Goal: Navigation & Orientation: Locate item on page

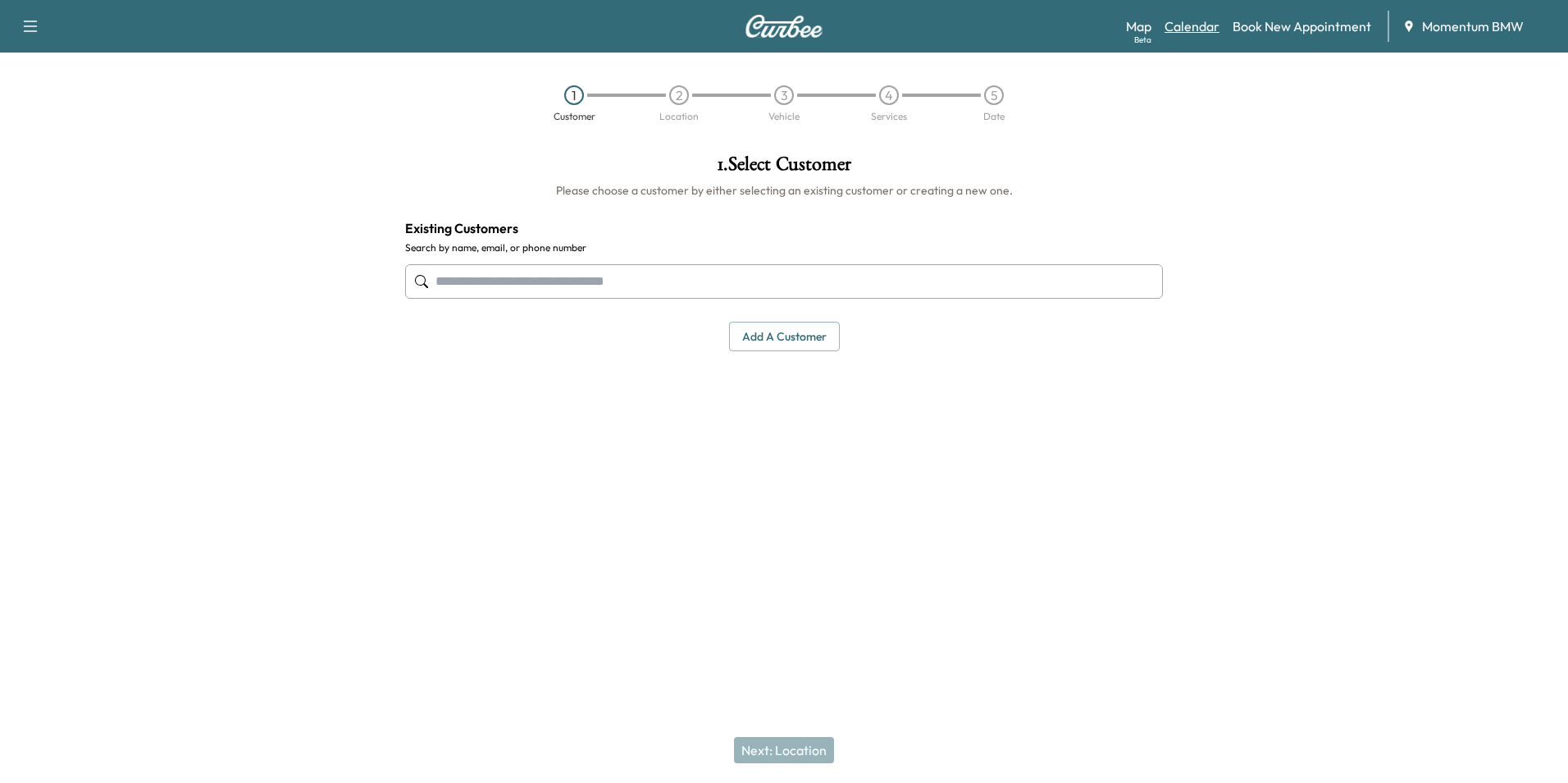
click at [1203, 28] on link "Calendar" at bounding box center [1192, 26] width 55 height 20
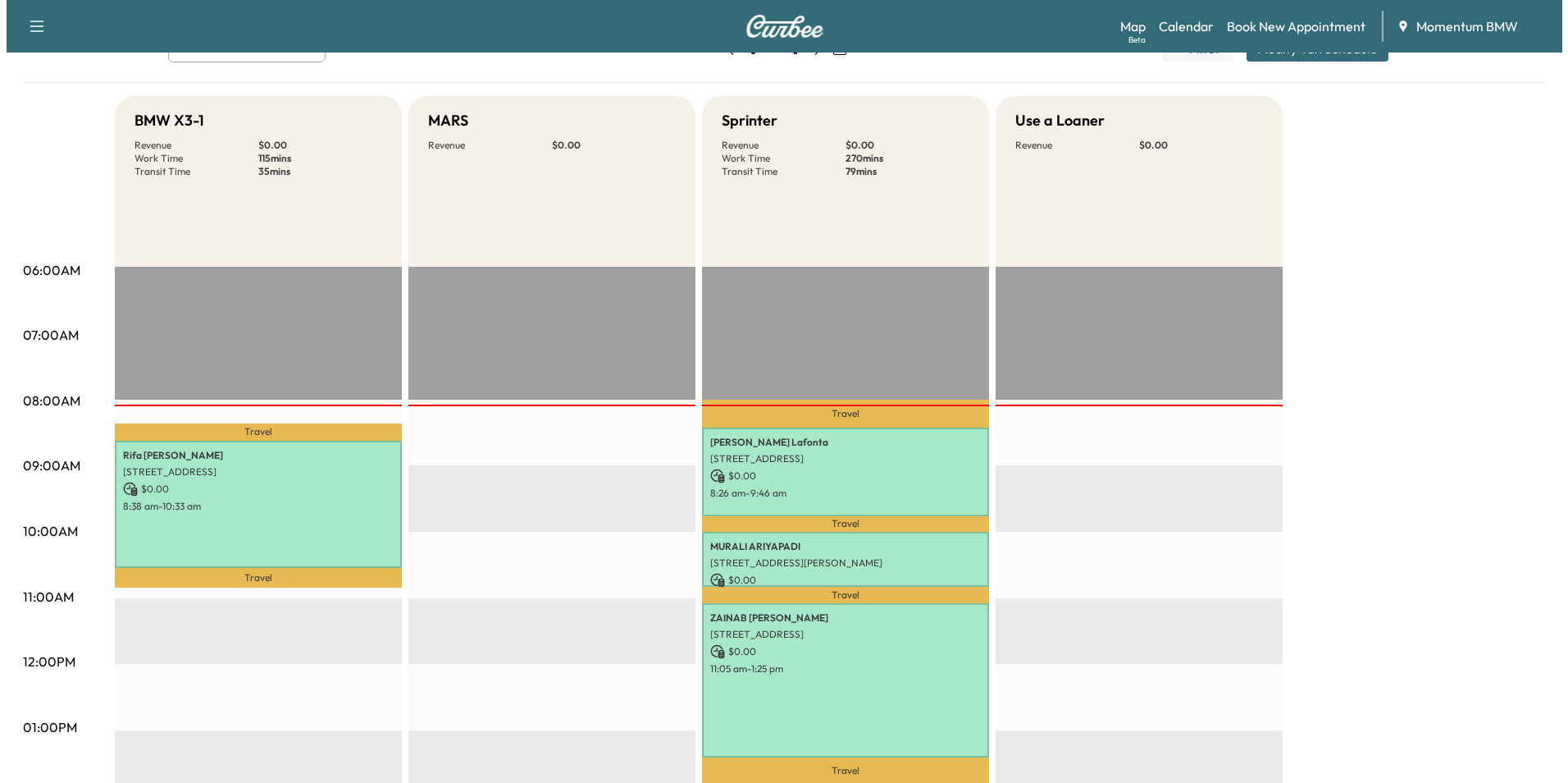
scroll to position [164, 0]
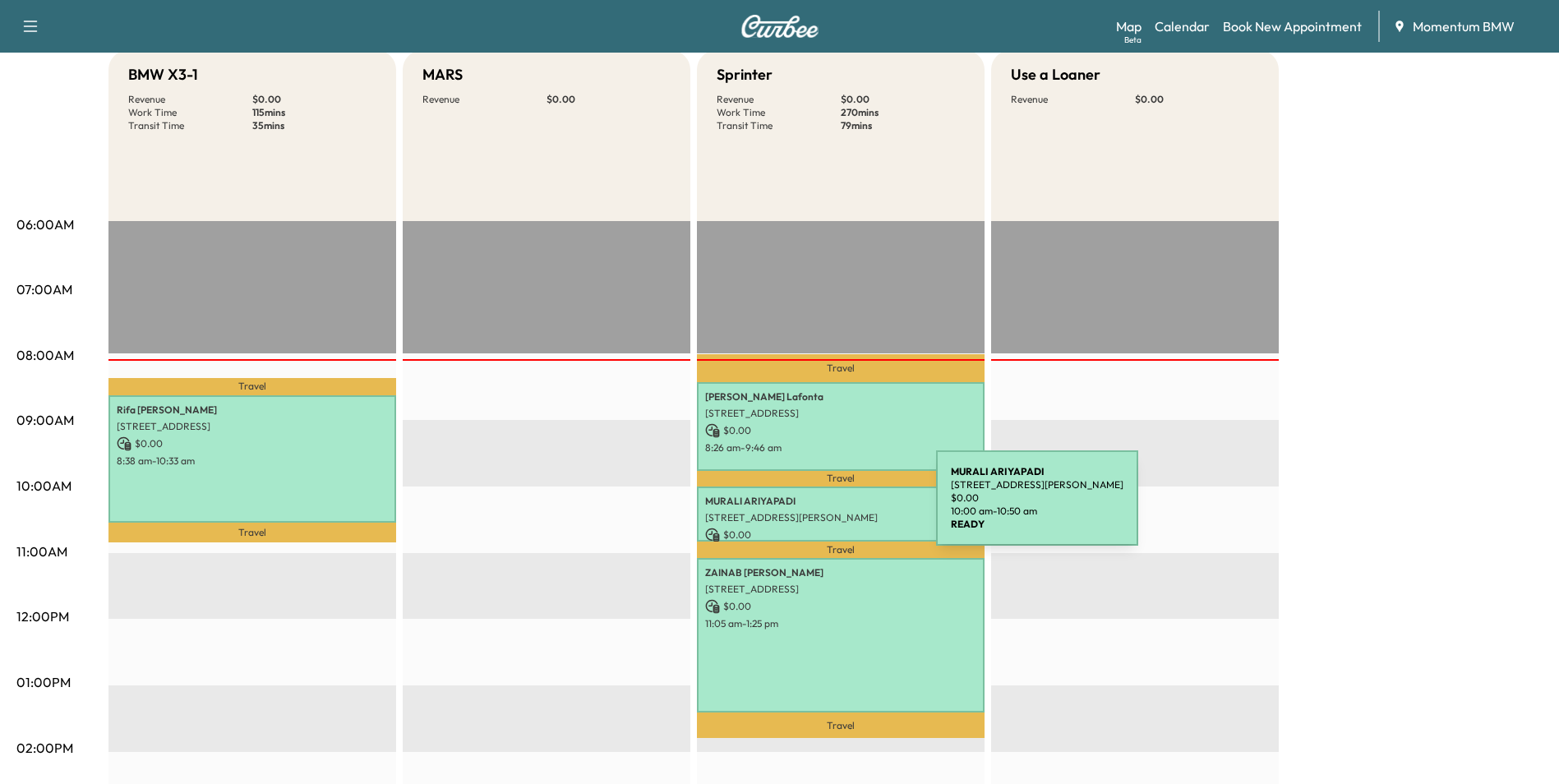
click at [812, 511] on p "[STREET_ADDRESS][PERSON_NAME]" at bounding box center [840, 517] width 271 height 13
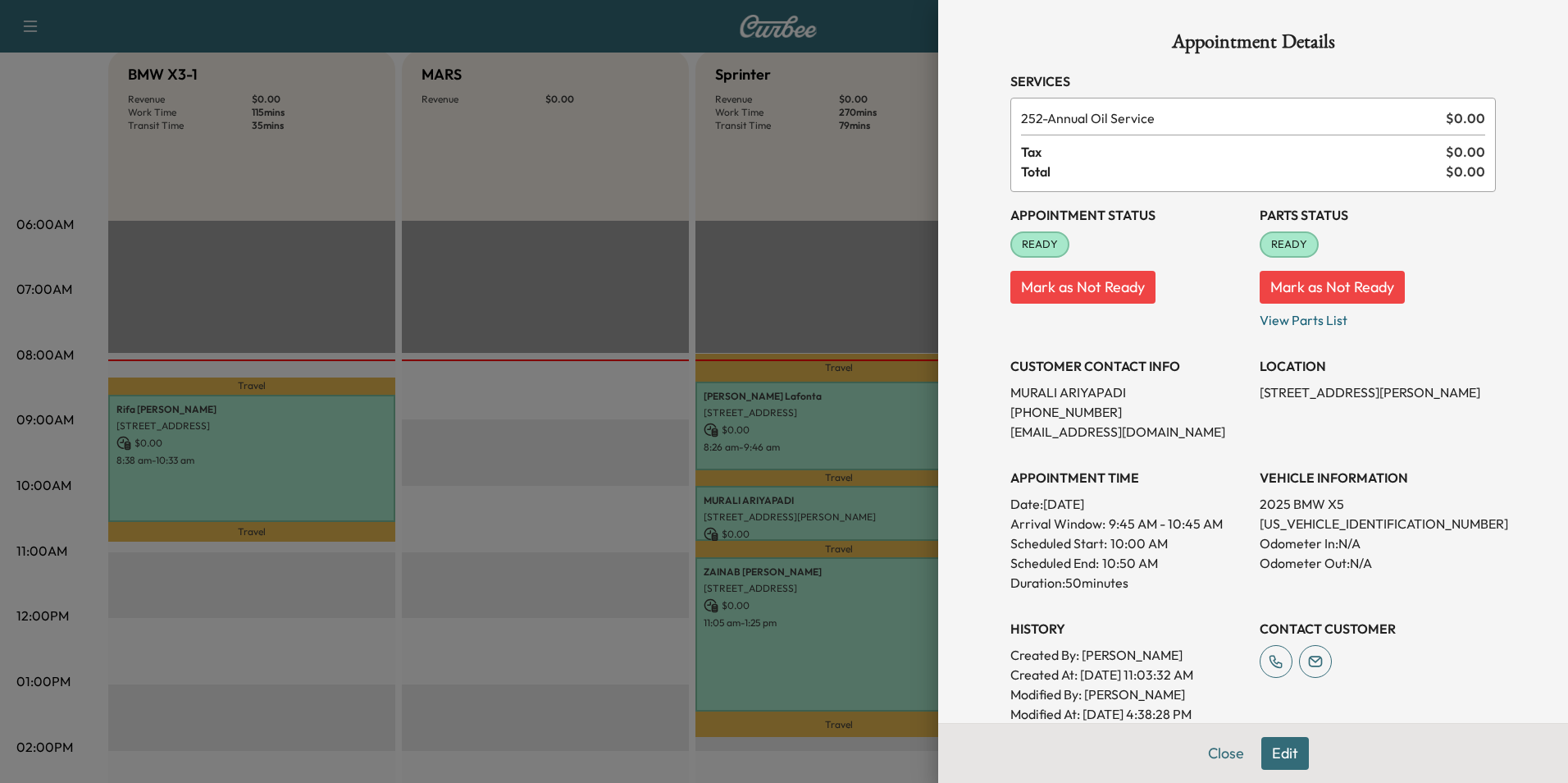
scroll to position [0, 0]
click at [1218, 752] on button "Close" at bounding box center [1226, 753] width 58 height 33
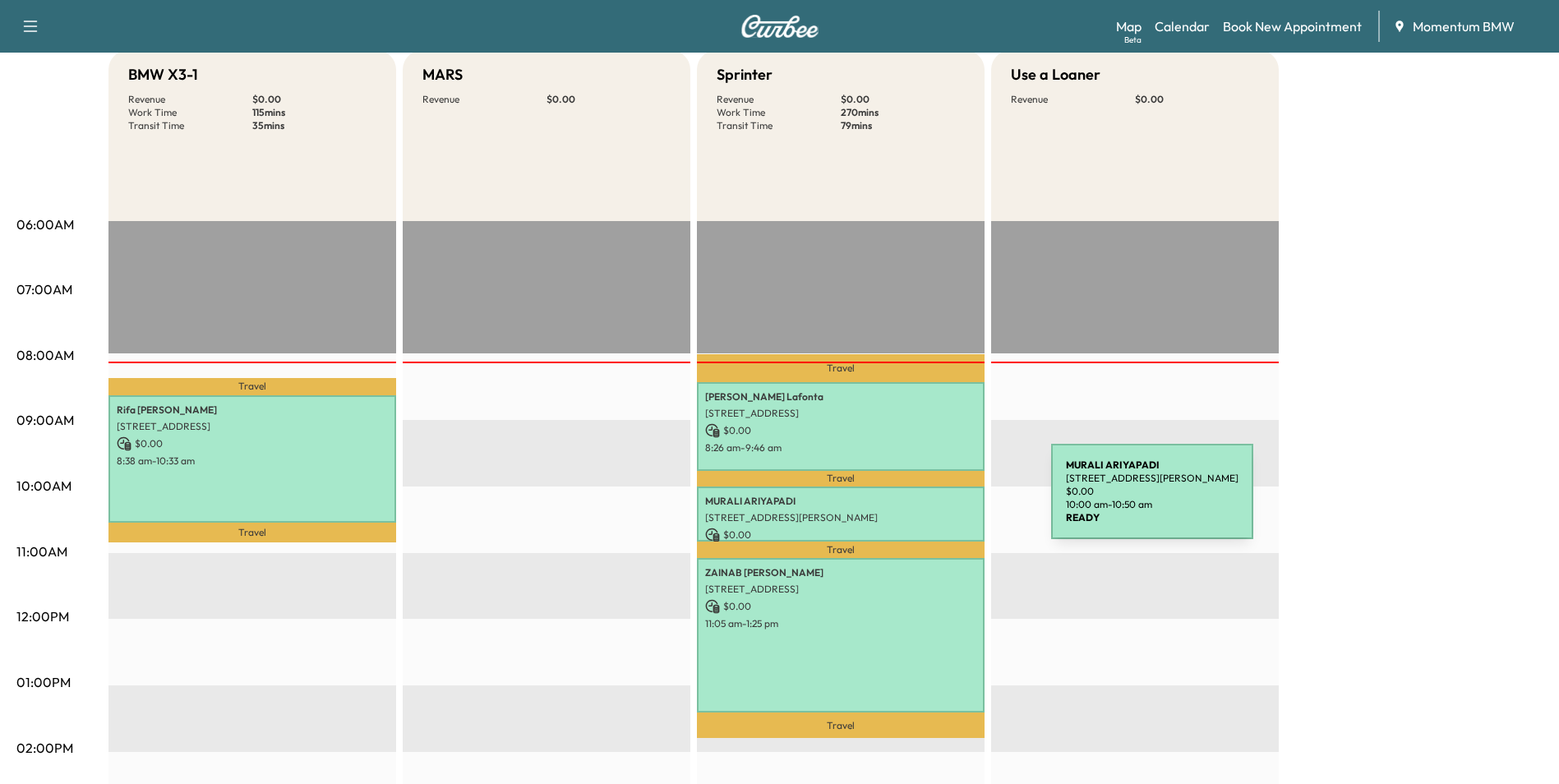
click at [927, 501] on p "[PERSON_NAME]" at bounding box center [840, 501] width 271 height 13
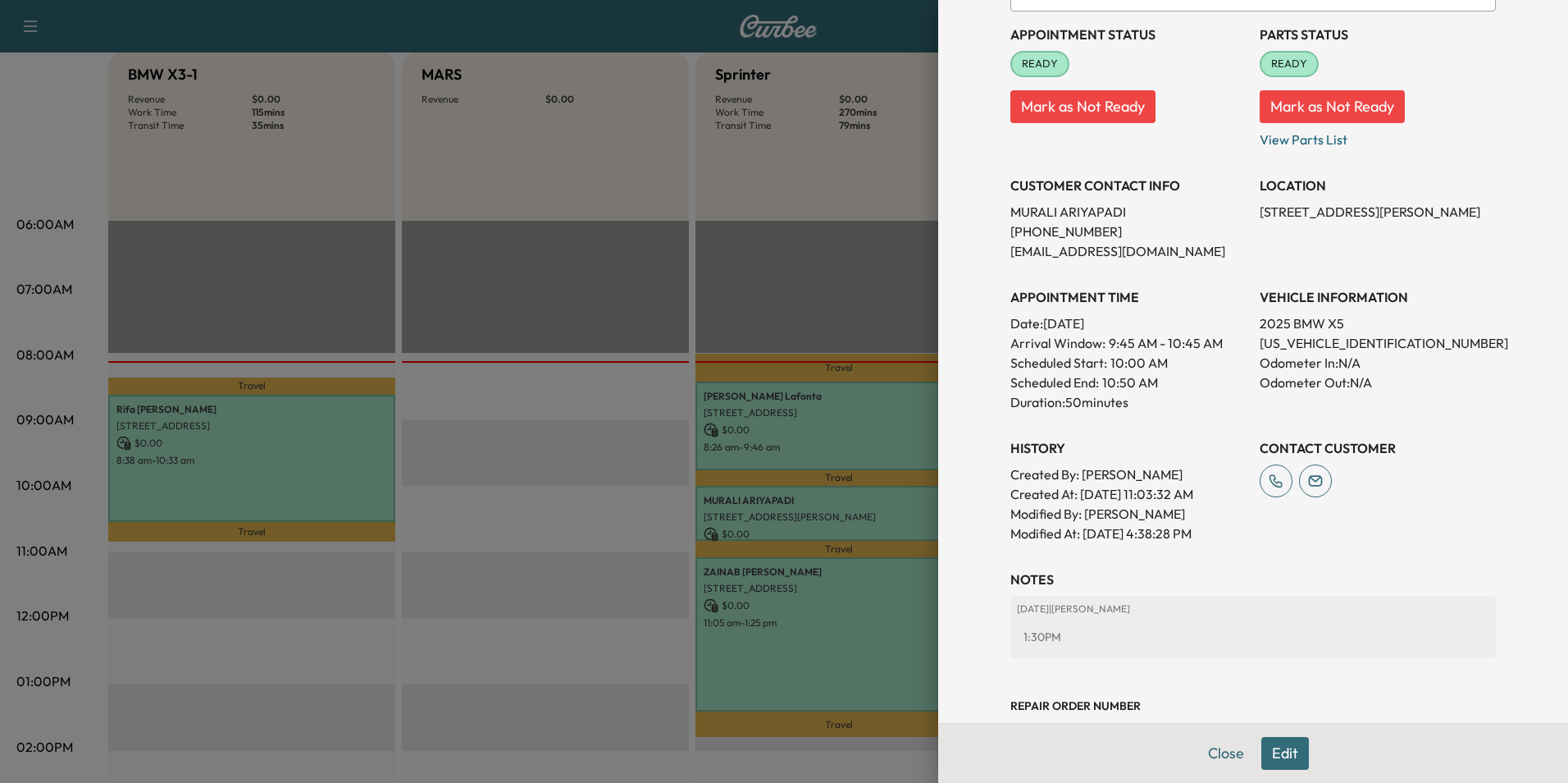
scroll to position [228, 0]
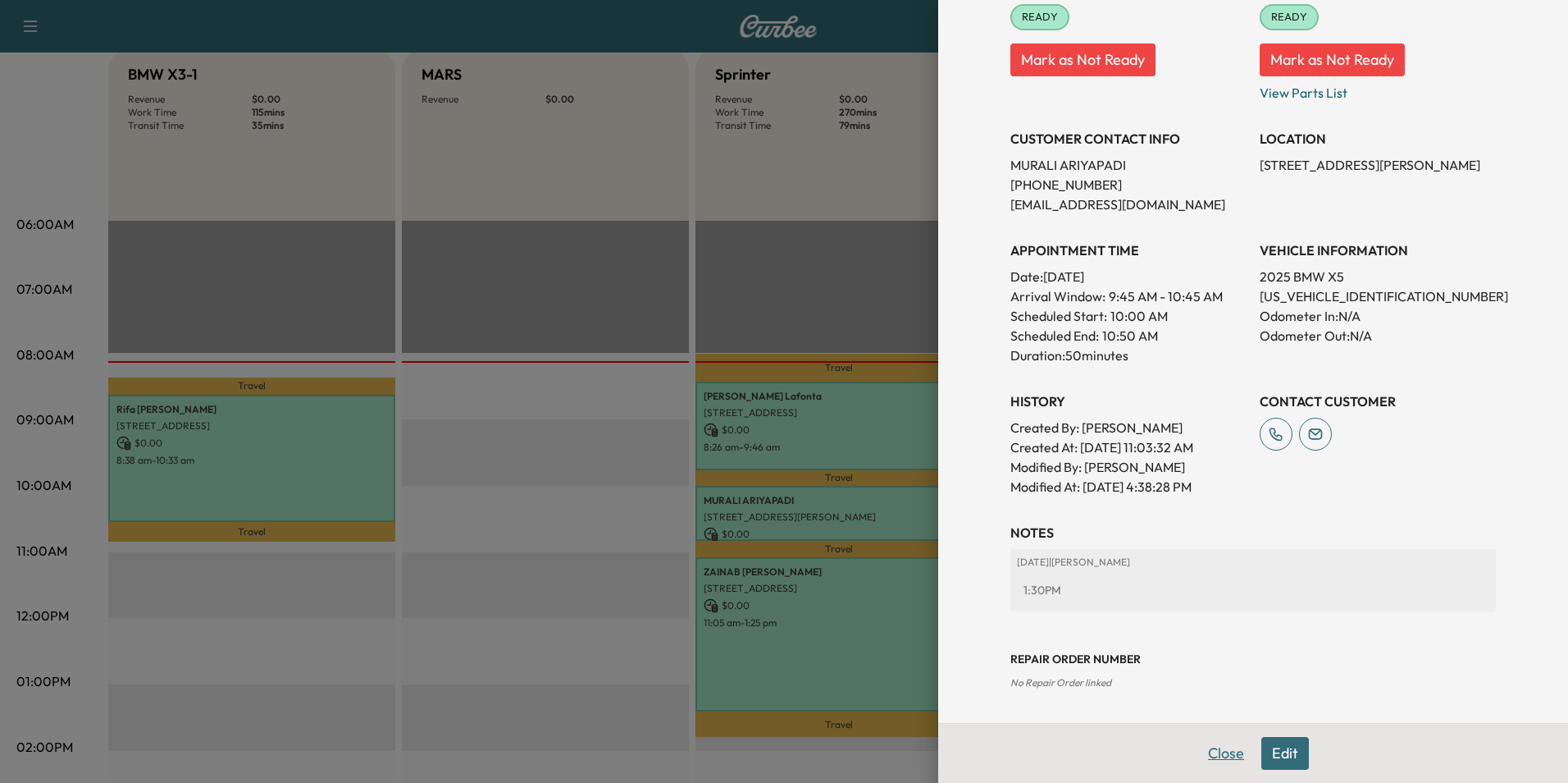
click at [1212, 756] on button "Close" at bounding box center [1226, 753] width 58 height 33
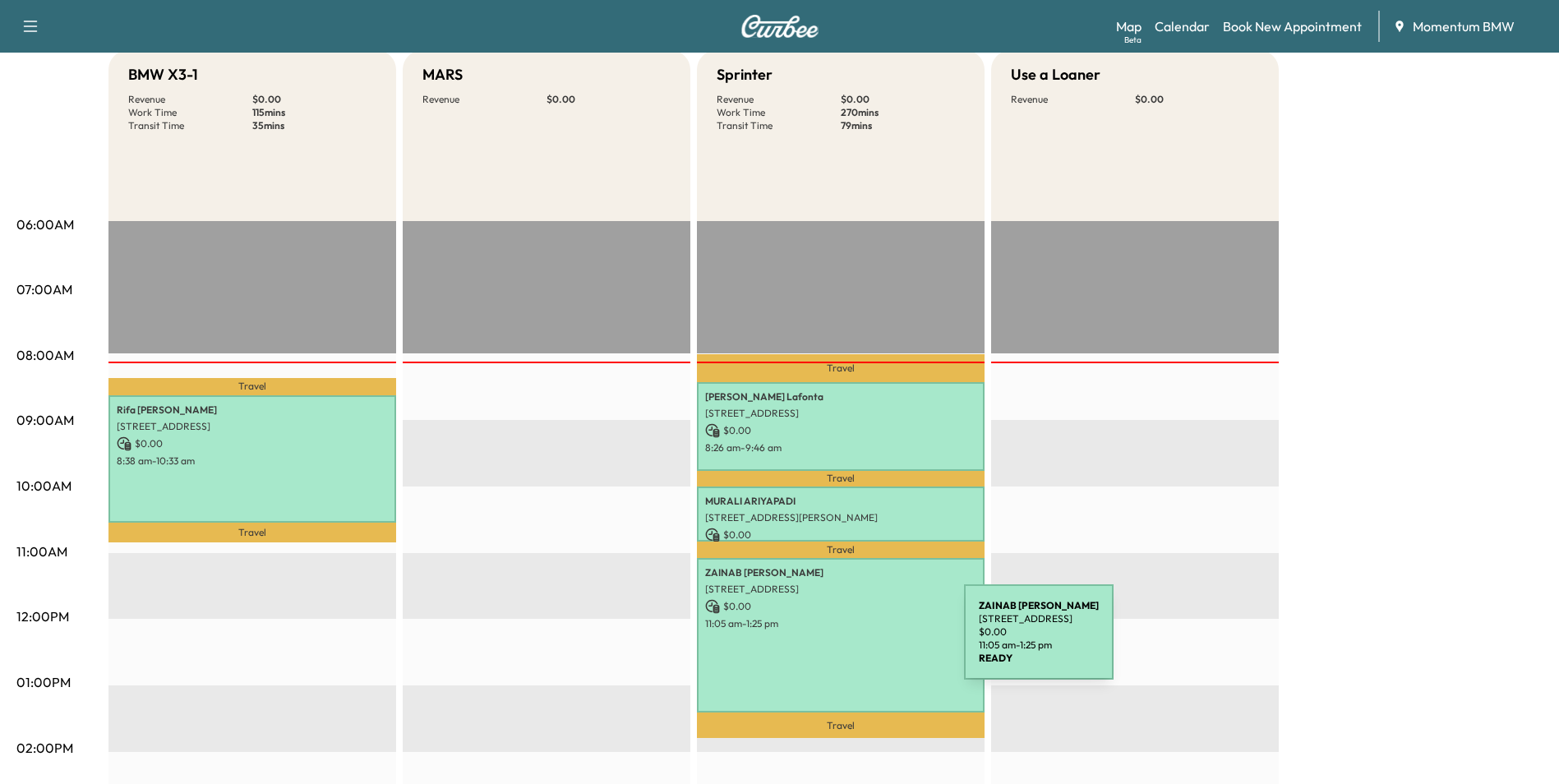
click at [840, 642] on div "[PERSON_NAME] [STREET_ADDRESS] $ 0.00 11:05 am - 1:25 pm" at bounding box center [840, 634] width 288 height 154
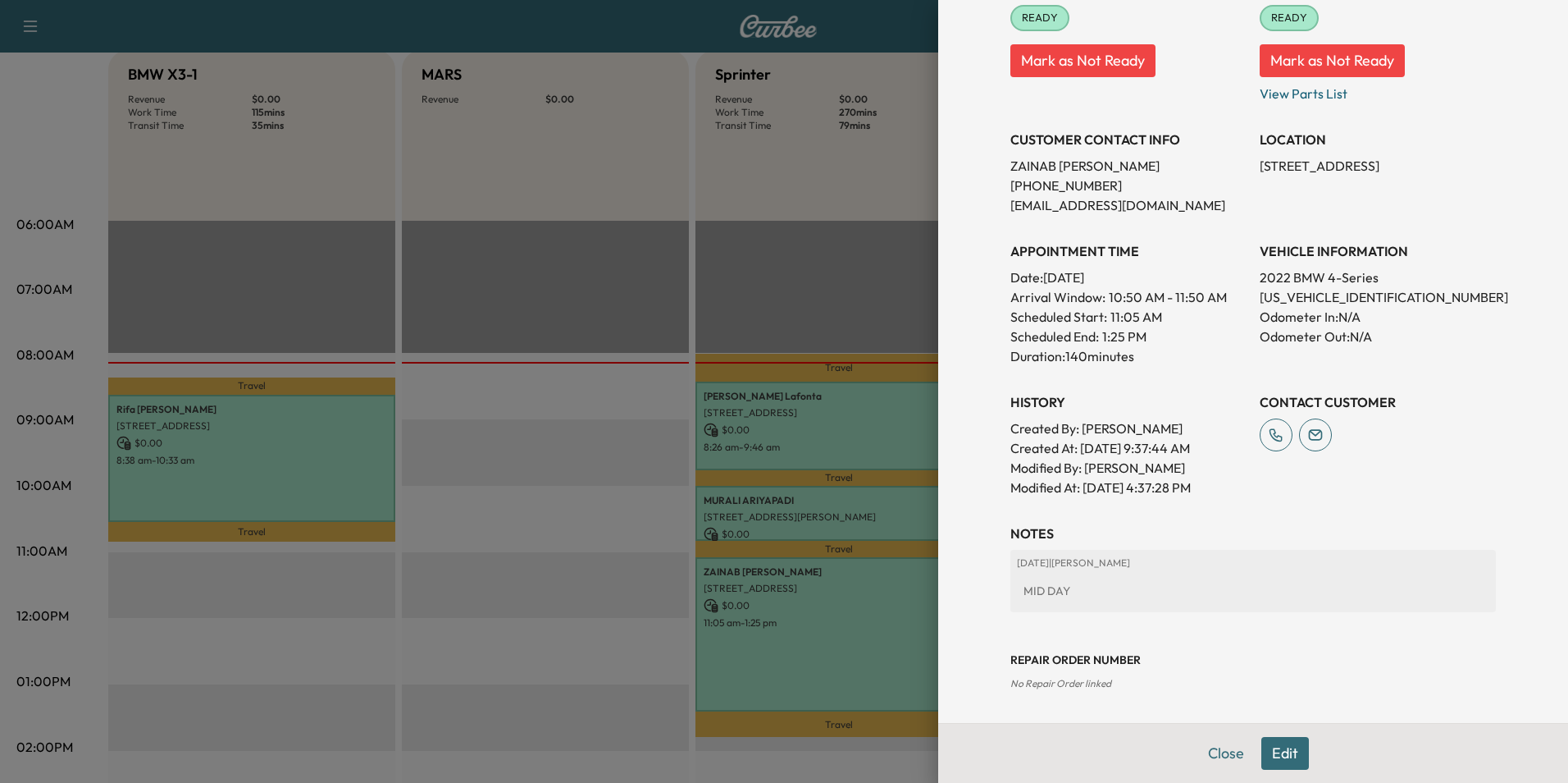
scroll to position [287, 0]
click at [1220, 757] on button "Close" at bounding box center [1226, 753] width 58 height 33
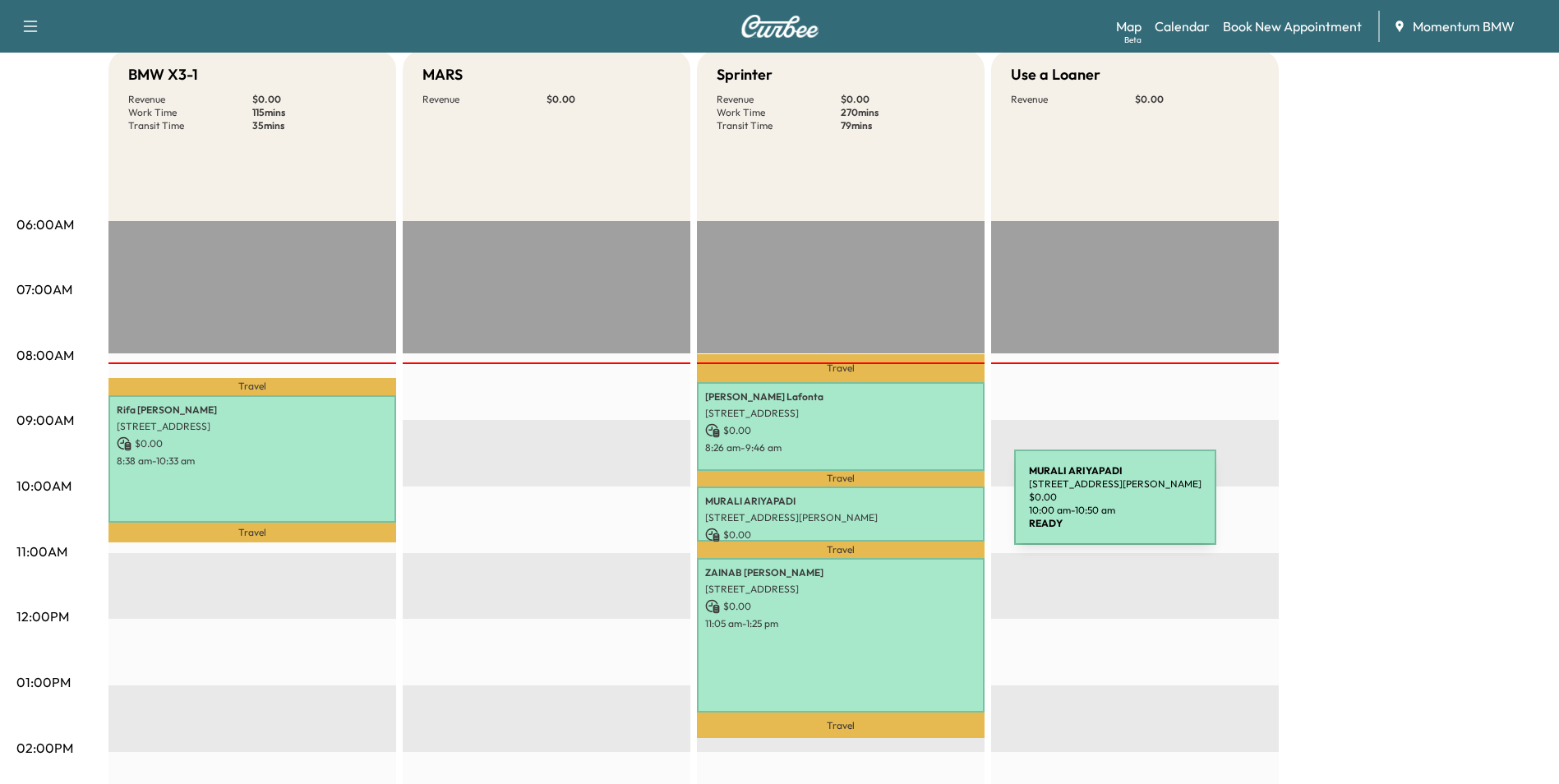
click at [891, 511] on p "[STREET_ADDRESS][PERSON_NAME]" at bounding box center [840, 517] width 271 height 13
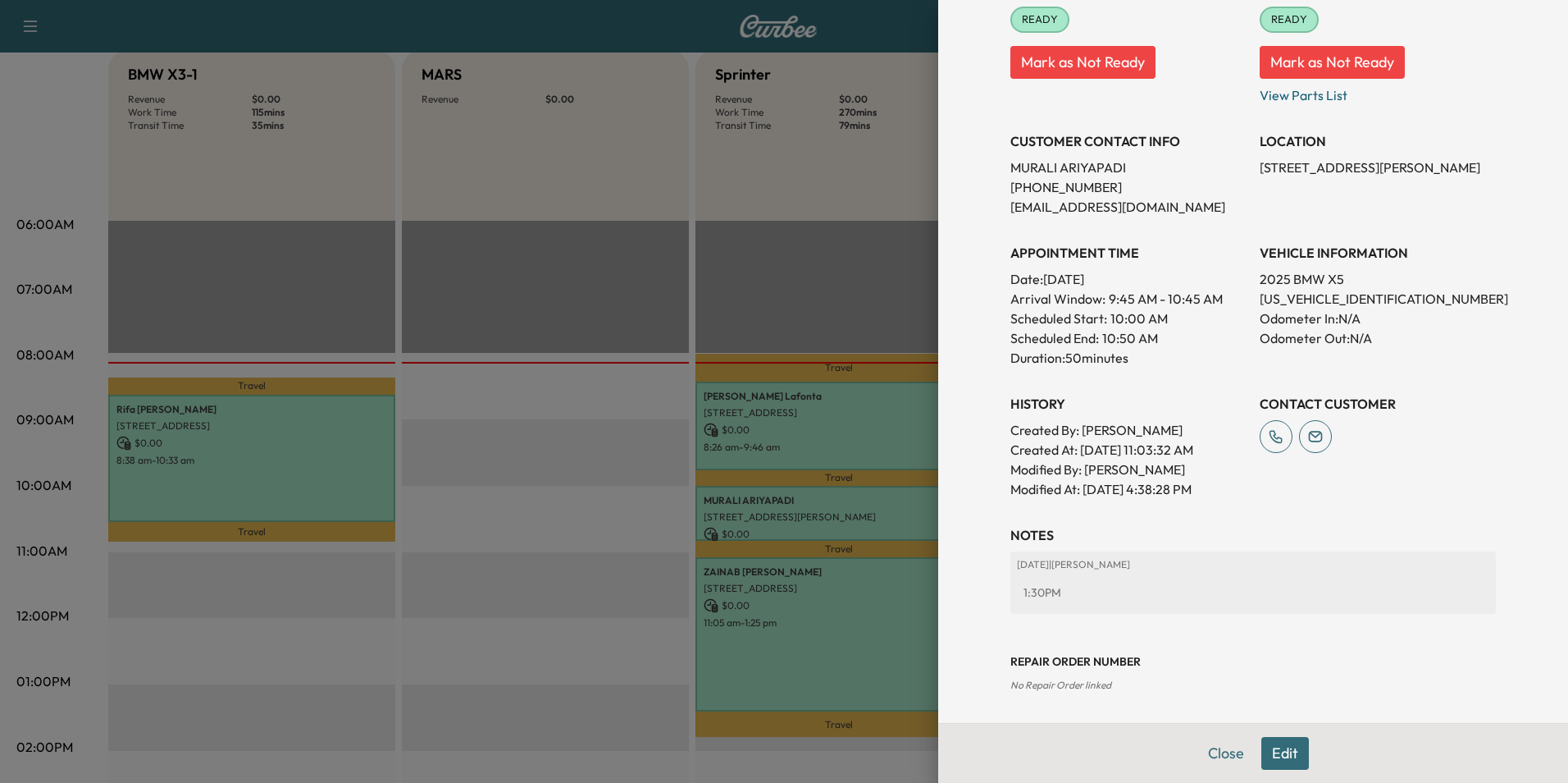
scroll to position [228, 0]
click at [1220, 748] on button "Close" at bounding box center [1226, 753] width 58 height 33
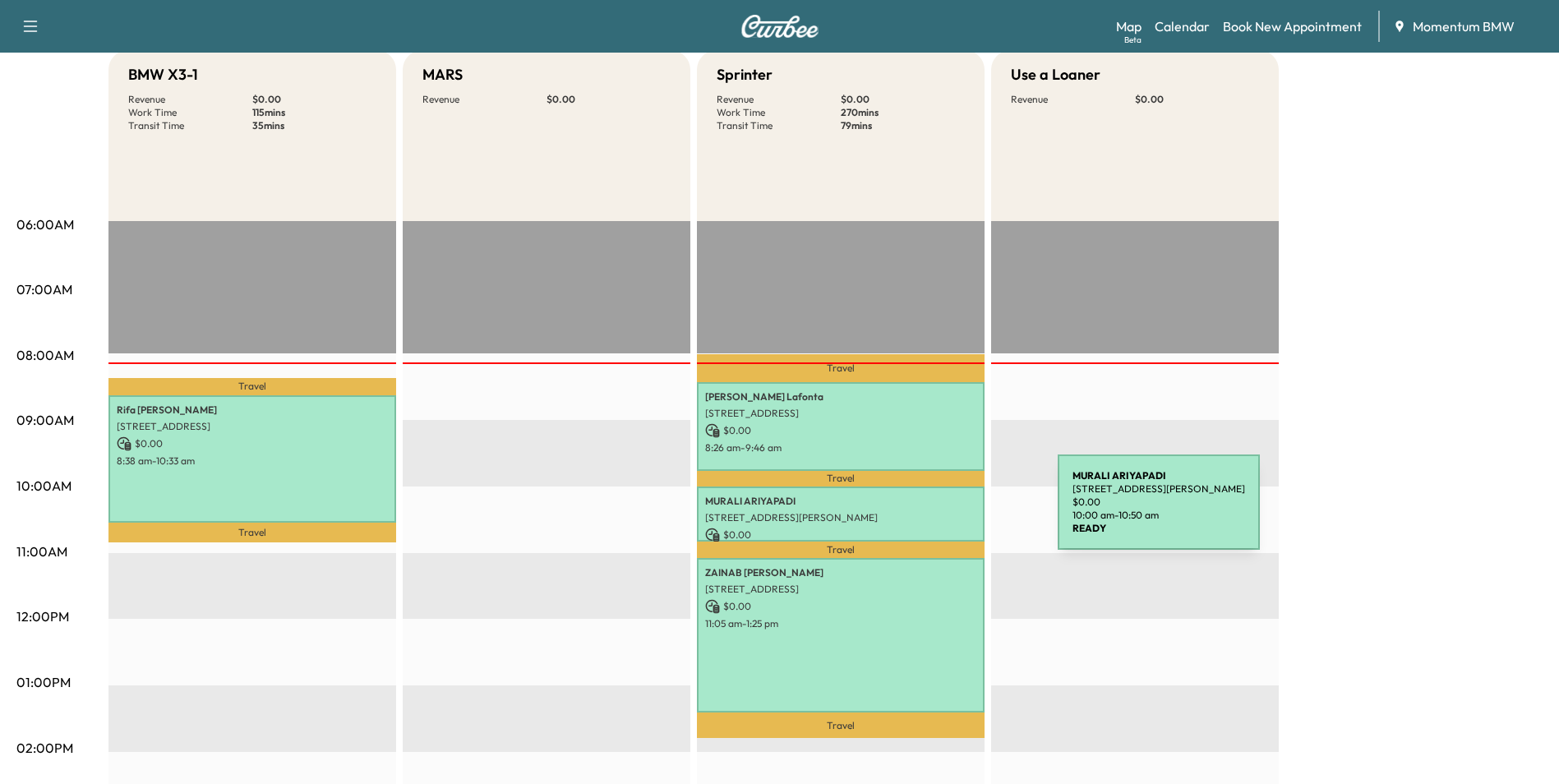
click at [934, 512] on p "[STREET_ADDRESS][PERSON_NAME]" at bounding box center [840, 517] width 271 height 13
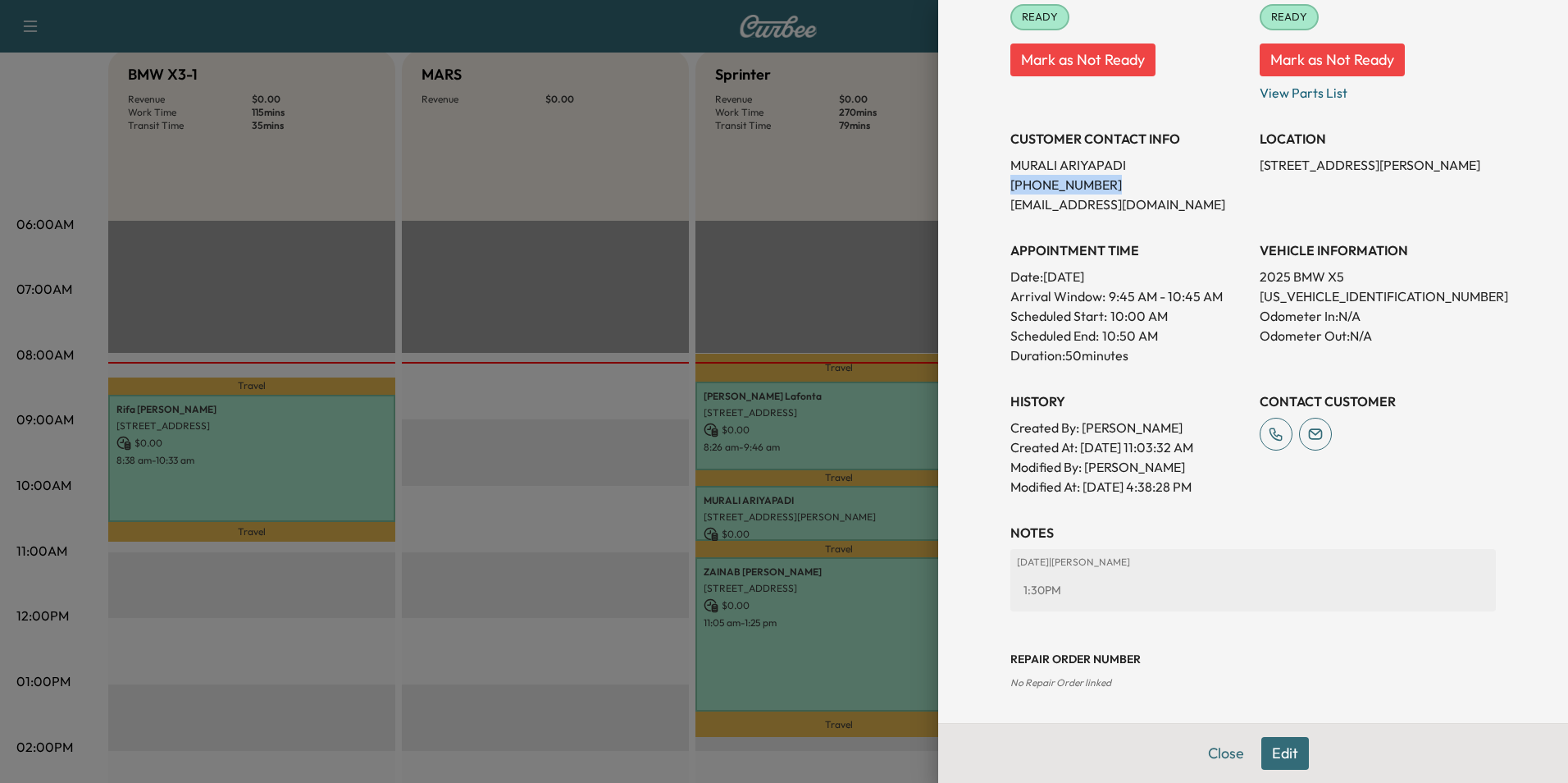
drag, startPoint x: 1095, startPoint y: 179, endPoint x: 998, endPoint y: 189, distance: 97.5
click at [1010, 189] on p "[PHONE_NUMBER]" at bounding box center [1129, 184] width 236 height 20
drag, startPoint x: 998, startPoint y: 189, endPoint x: 1059, endPoint y: 179, distance: 61.8
click at [1059, 179] on p "[PHONE_NUMBER]" at bounding box center [1129, 184] width 236 height 20
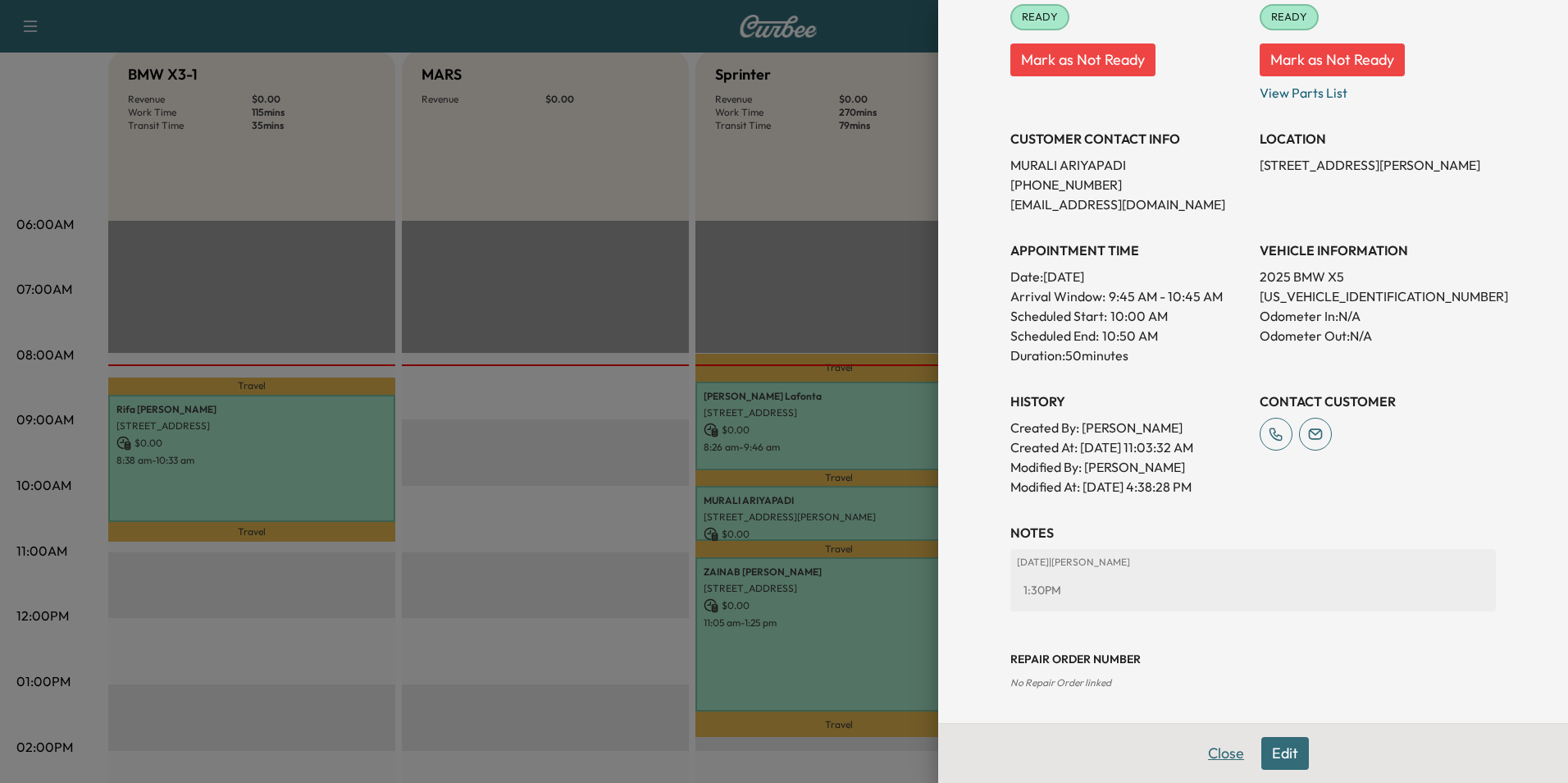
click at [1215, 753] on button "Close" at bounding box center [1226, 753] width 58 height 33
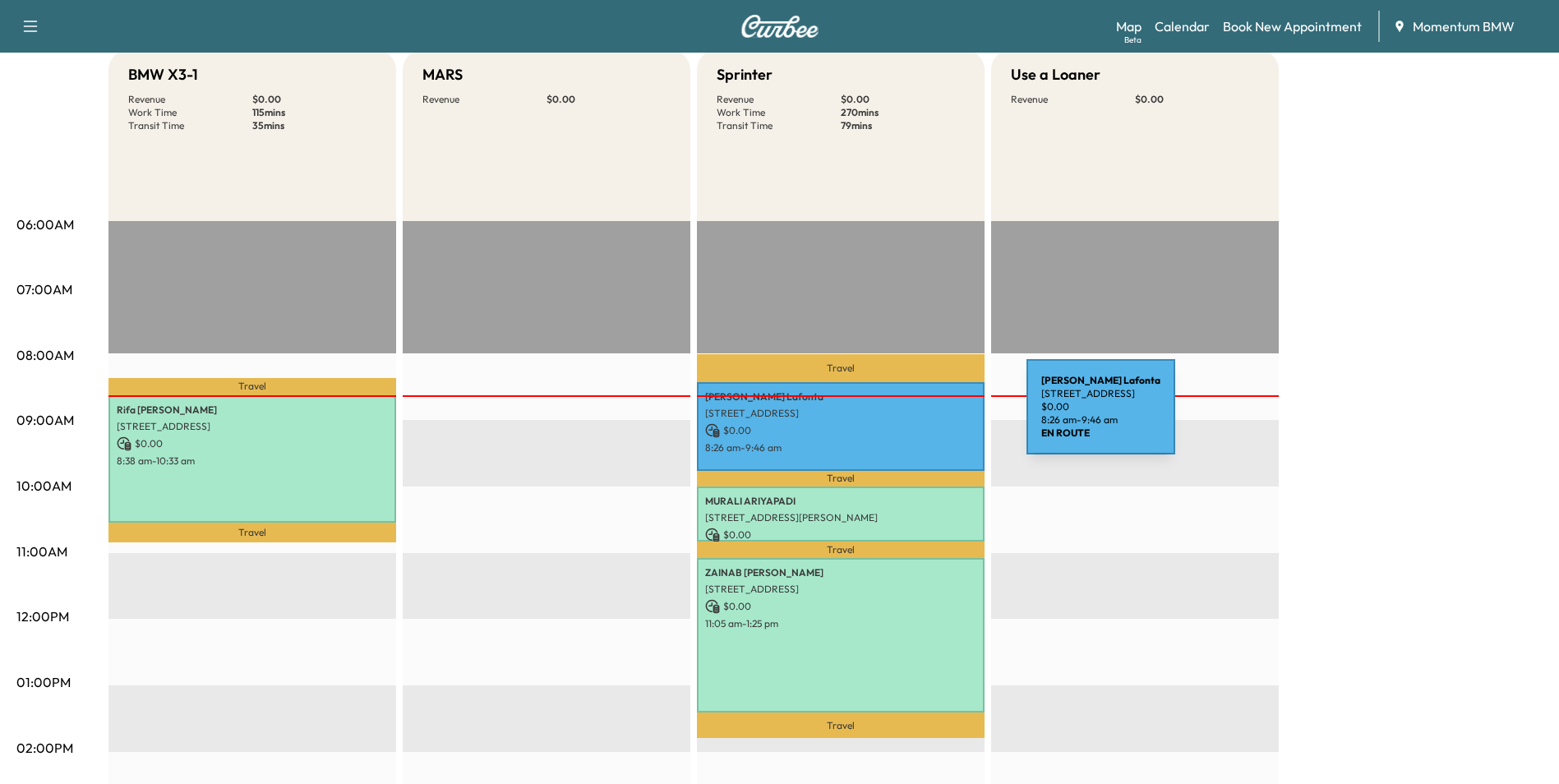
click at [903, 416] on p "[STREET_ADDRESS]" at bounding box center [840, 413] width 271 height 13
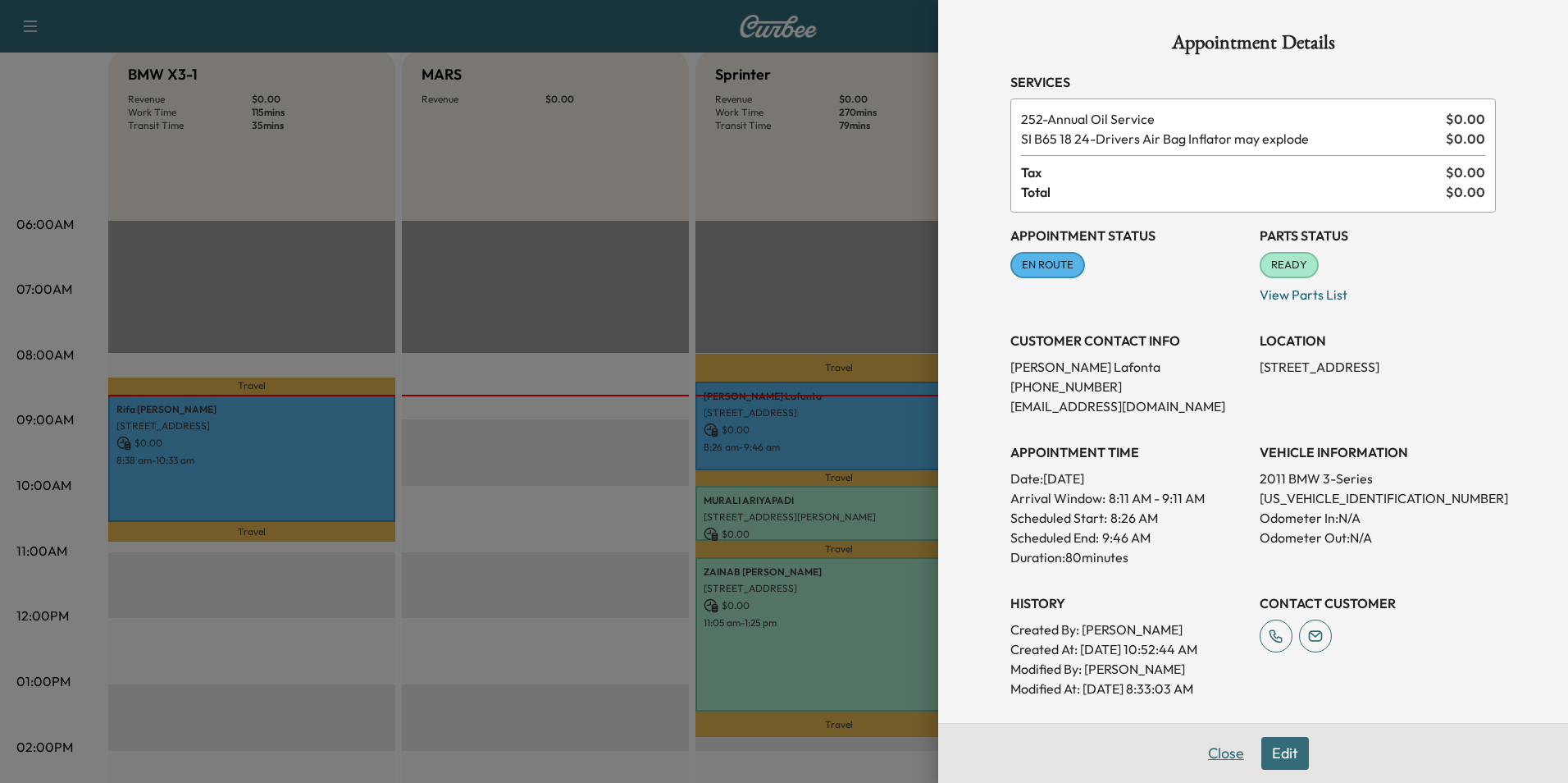
click at [1211, 749] on button "Close" at bounding box center [1226, 753] width 58 height 33
